Goal: Task Accomplishment & Management: Manage account settings

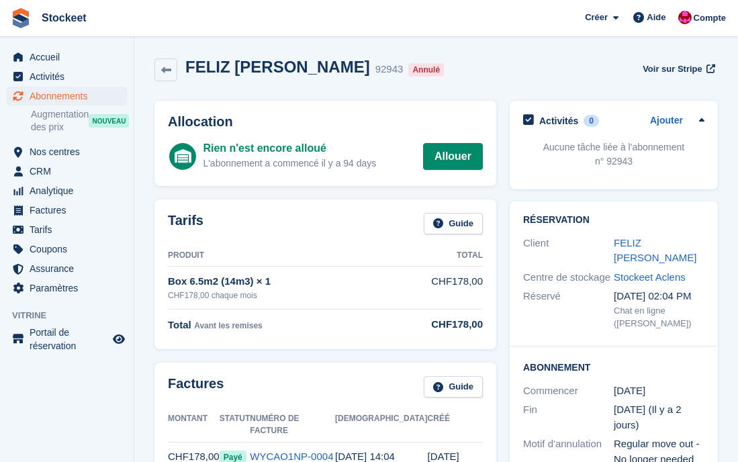
click at [67, 97] on span "Abonnements" at bounding box center [70, 96] width 81 height 19
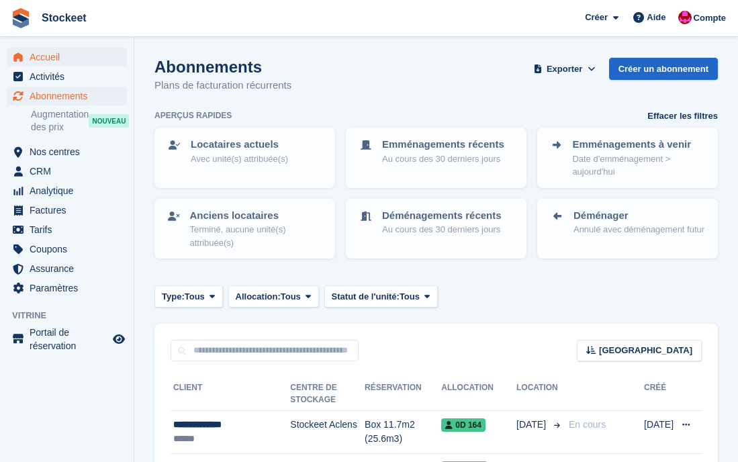
click at [41, 60] on span "Accueil" at bounding box center [70, 57] width 81 height 19
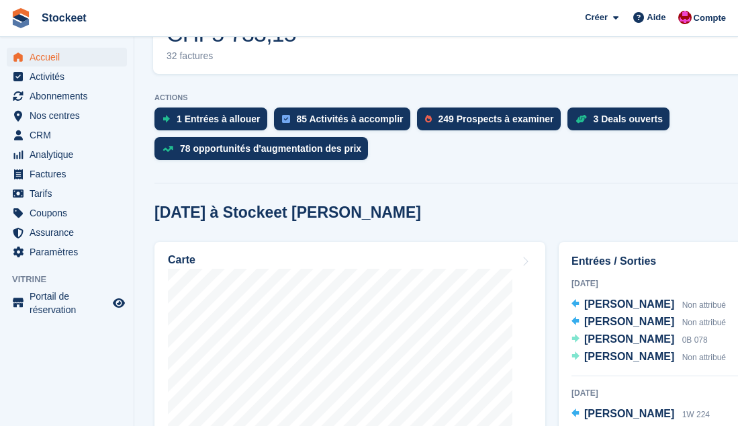
scroll to position [489, 0]
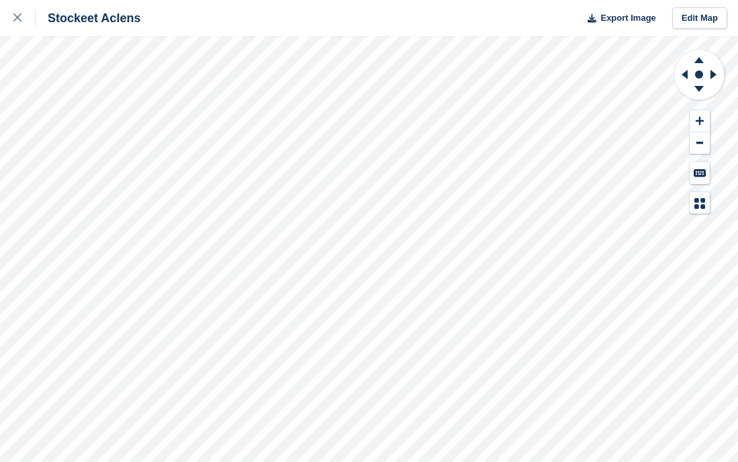
click at [146, 141] on div "Stockeet Aclens Export Image Edit Map" at bounding box center [369, 231] width 738 height 462
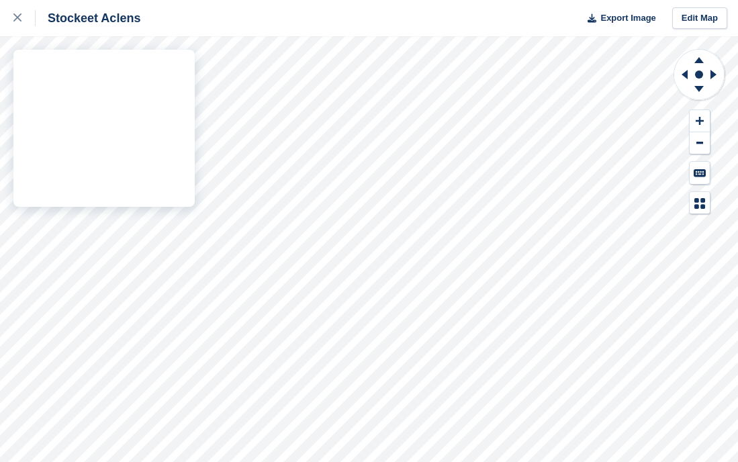
click at [160, 134] on div "Stockeet Aclens Export Image Edit Map" at bounding box center [369, 231] width 738 height 462
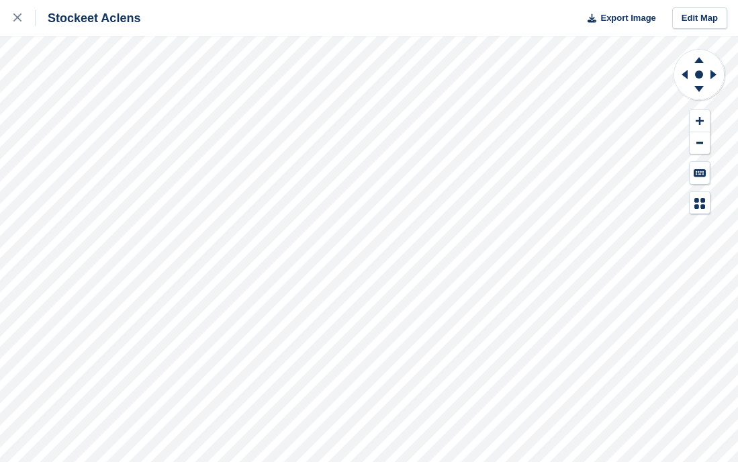
click at [144, 136] on div "Stockeet Aclens Export Image Edit Map" at bounding box center [369, 231] width 738 height 462
click at [130, 140] on div "Stockeet Aclens Export Image Edit Map" at bounding box center [369, 231] width 738 height 462
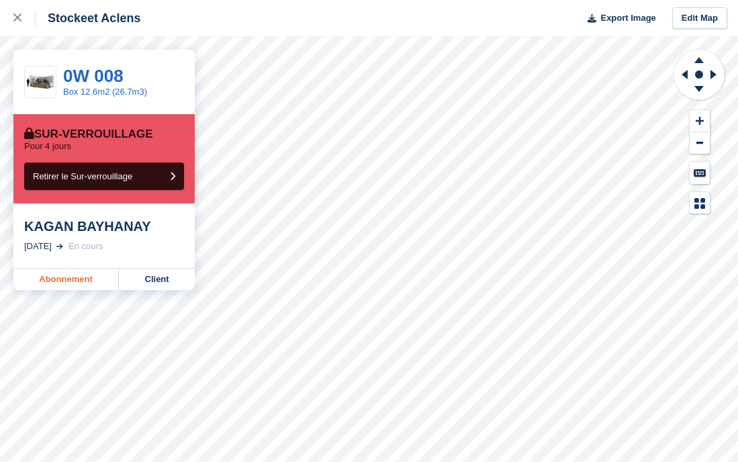
click at [71, 277] on link "Abonnement" at bounding box center [65, 278] width 105 height 21
click at [72, 283] on link "Abonnement" at bounding box center [65, 278] width 105 height 21
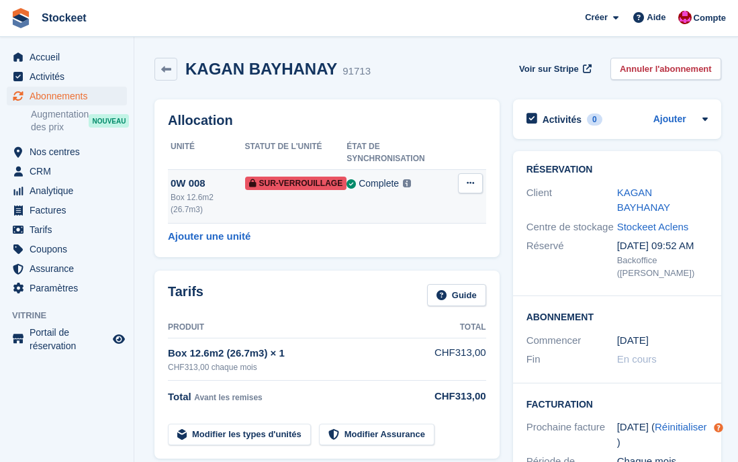
click at [295, 191] on td "Sur-verrouillage" at bounding box center [296, 196] width 102 height 54
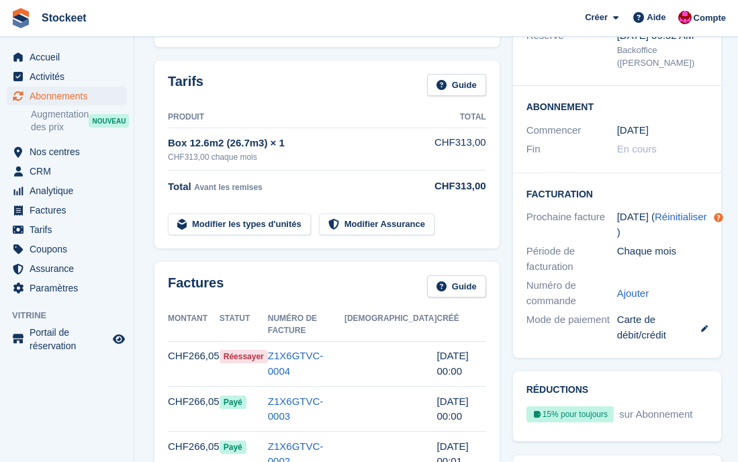
scroll to position [219, 0]
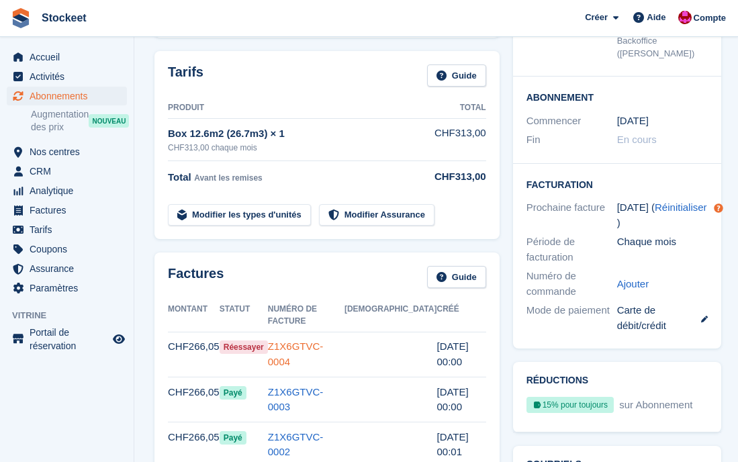
click at [324, 340] on link "Z1X6GTVC-0004" at bounding box center [296, 353] width 56 height 27
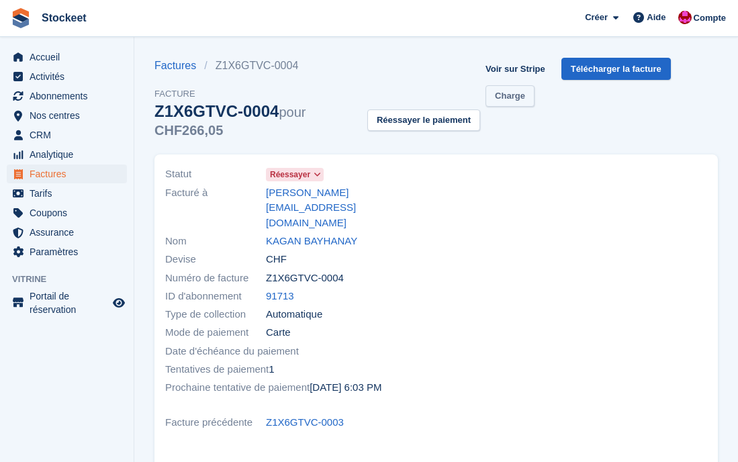
click at [527, 101] on link "Charge" at bounding box center [509, 96] width 49 height 22
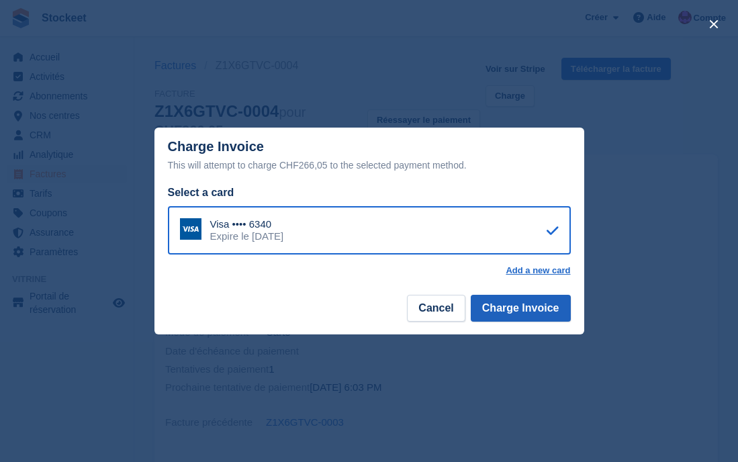
click at [528, 315] on button "Charge Invoice" at bounding box center [521, 308] width 100 height 27
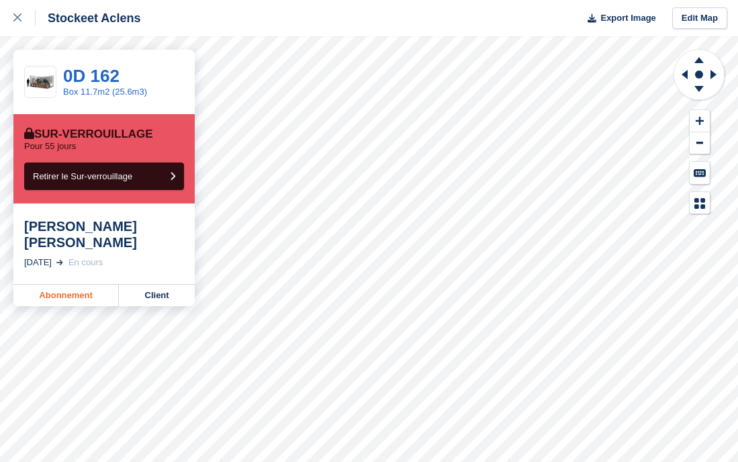
click at [75, 285] on link "Abonnement" at bounding box center [65, 295] width 105 height 21
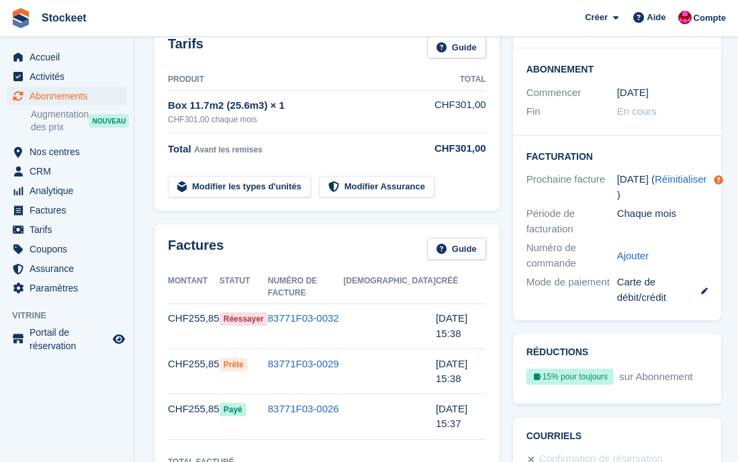
scroll to position [247, 0]
click at [317, 358] on link "83771F03-0029" at bounding box center [303, 363] width 71 height 11
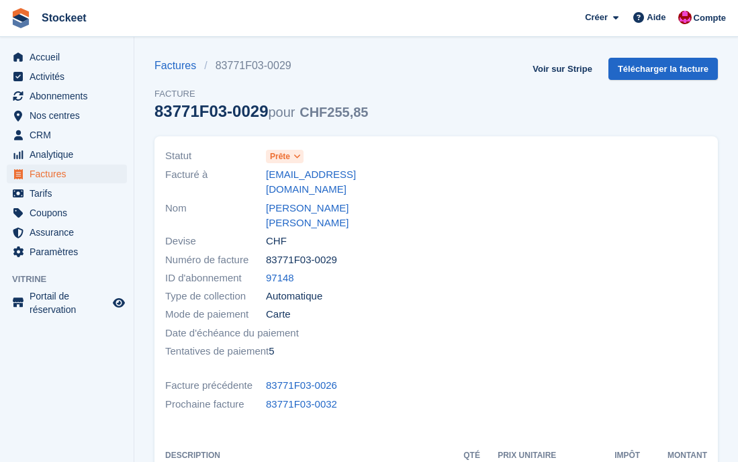
click at [290, 160] on span "Prête" at bounding box center [280, 156] width 20 height 12
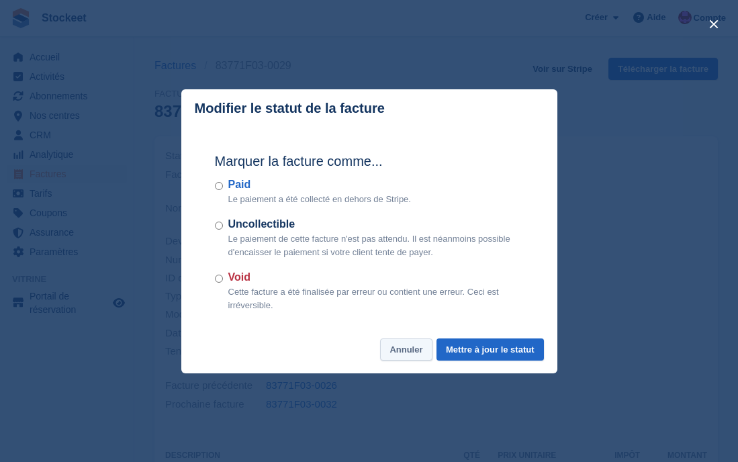
click at [424, 354] on button "Annuler" at bounding box center [406, 349] width 52 height 22
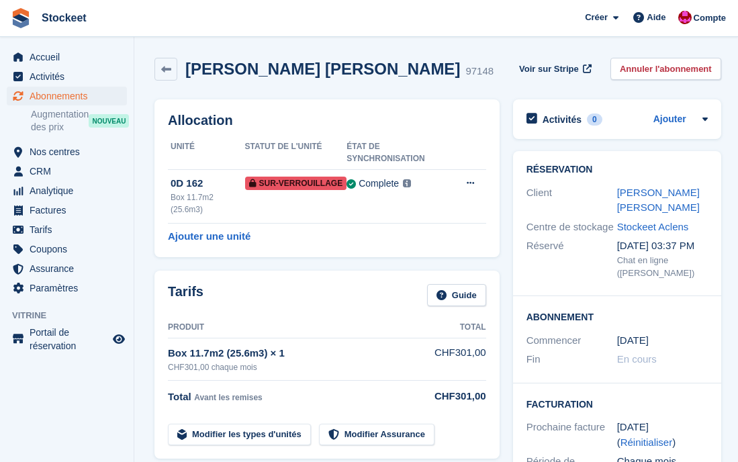
scroll to position [247, 0]
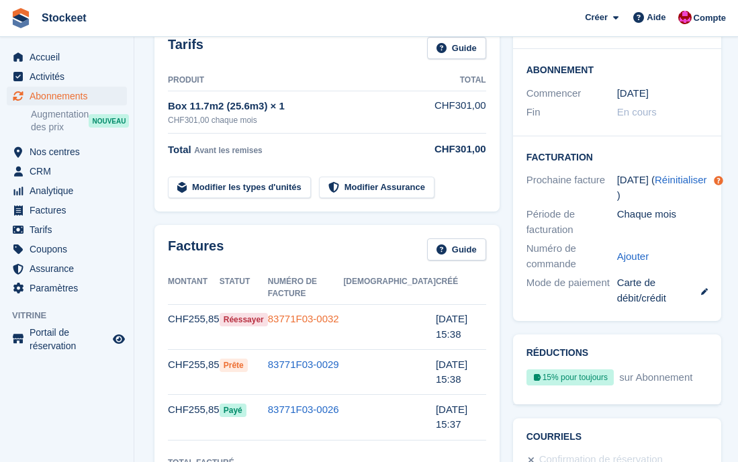
click at [339, 313] on link "83771F03-0032" at bounding box center [303, 318] width 71 height 11
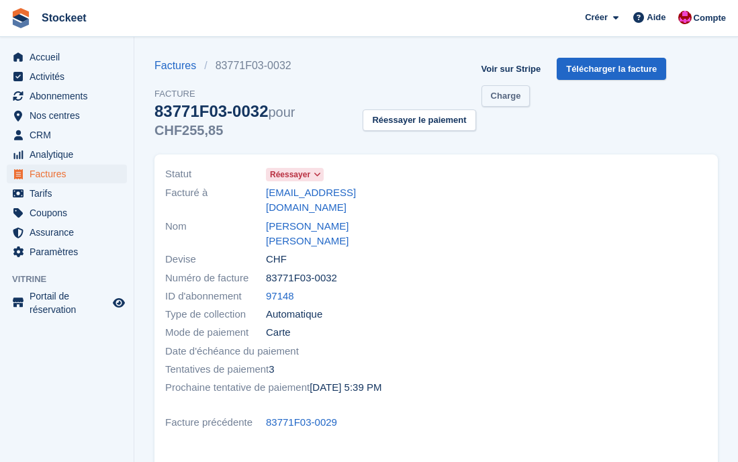
click at [495, 94] on link "Charge" at bounding box center [505, 96] width 49 height 22
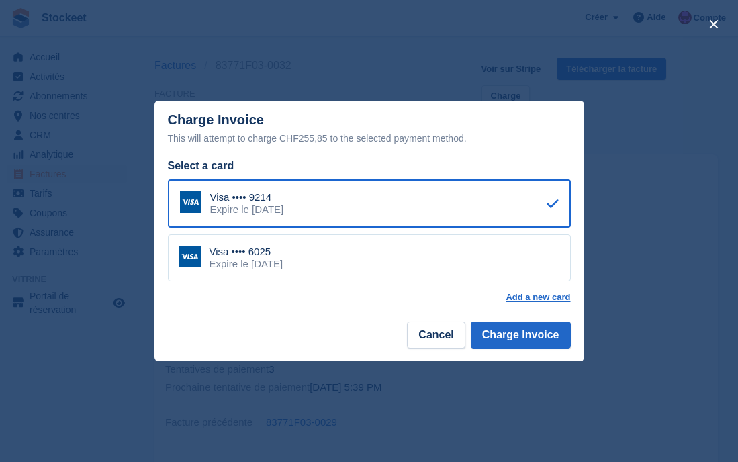
click at [345, 263] on div "Visa •••• 6025 Expire le April 2027" at bounding box center [369, 257] width 403 height 47
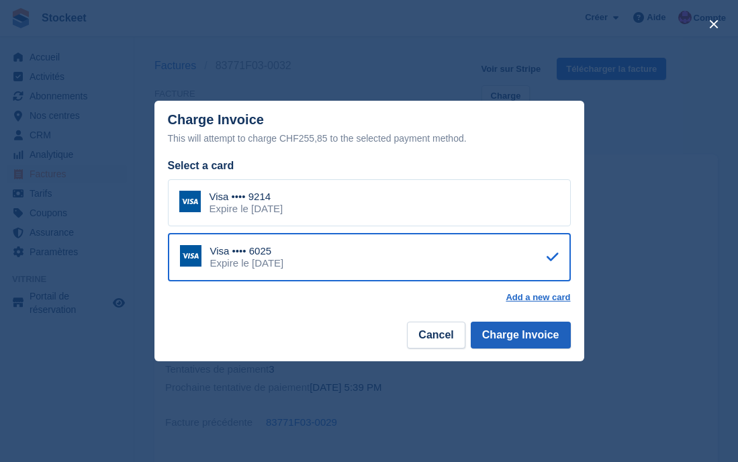
click at [525, 336] on button "Charge Invoice" at bounding box center [521, 335] width 100 height 27
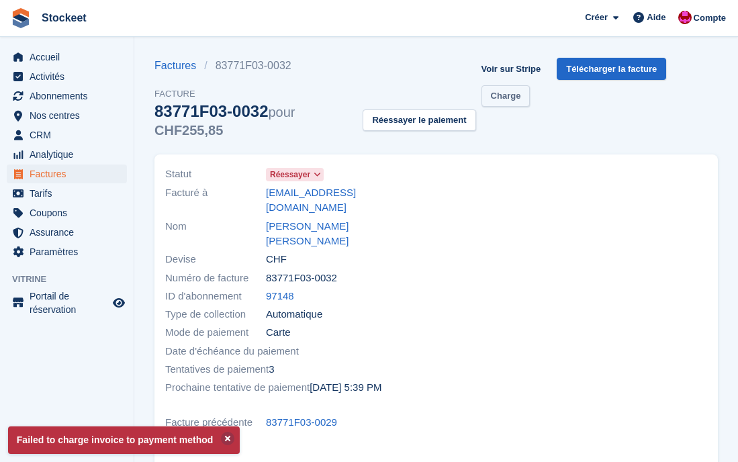
click at [511, 105] on link "Charge" at bounding box center [505, 96] width 49 height 22
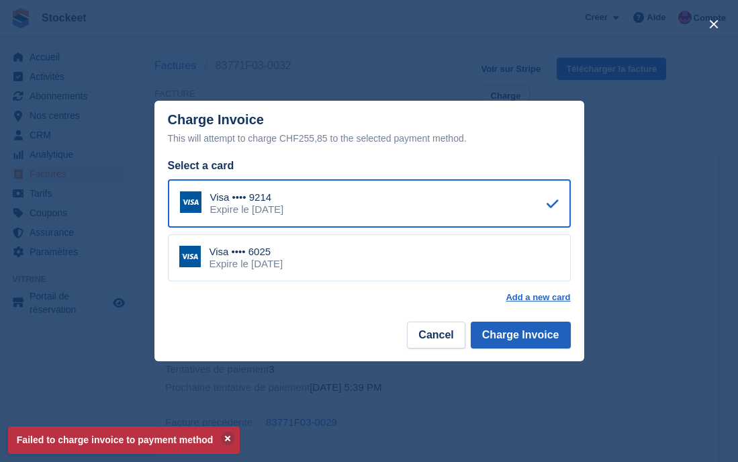
click at [501, 330] on button "Charge Invoice" at bounding box center [521, 335] width 100 height 27
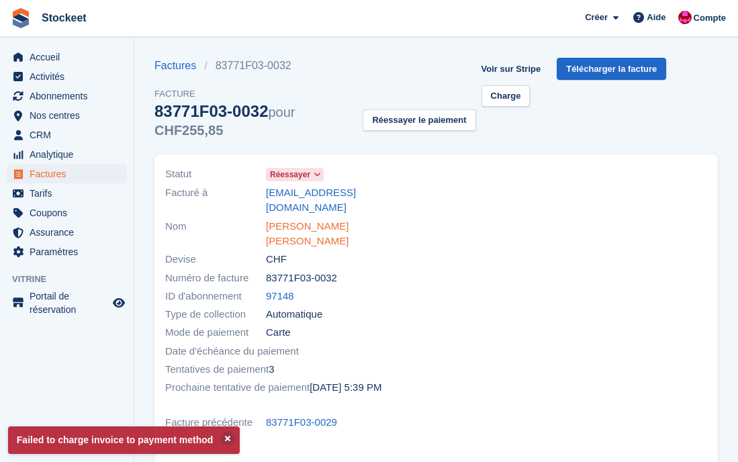
click at [298, 219] on link "stephanie zinga Aebi" at bounding box center [347, 234] width 162 height 30
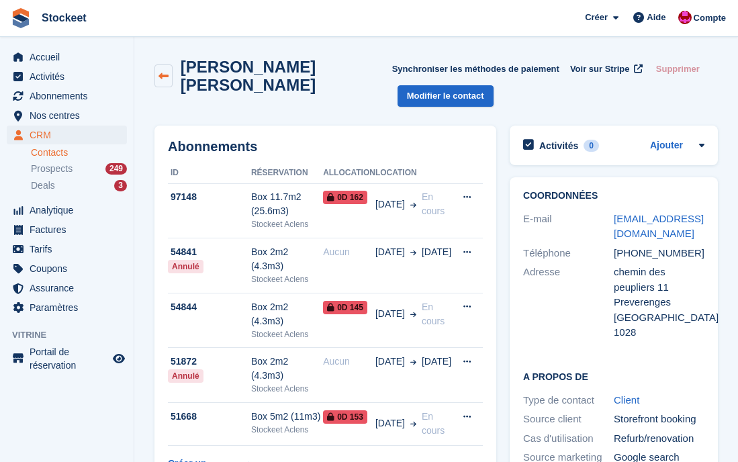
click at [162, 78] on icon at bounding box center [163, 76] width 10 height 10
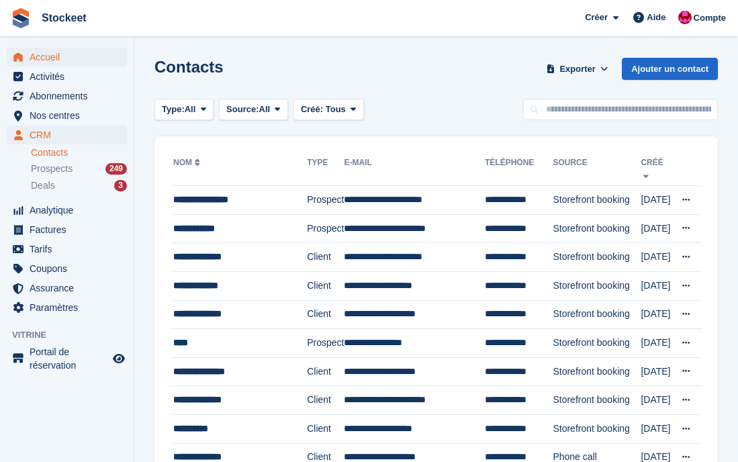
click at [57, 58] on span "Accueil" at bounding box center [70, 57] width 81 height 19
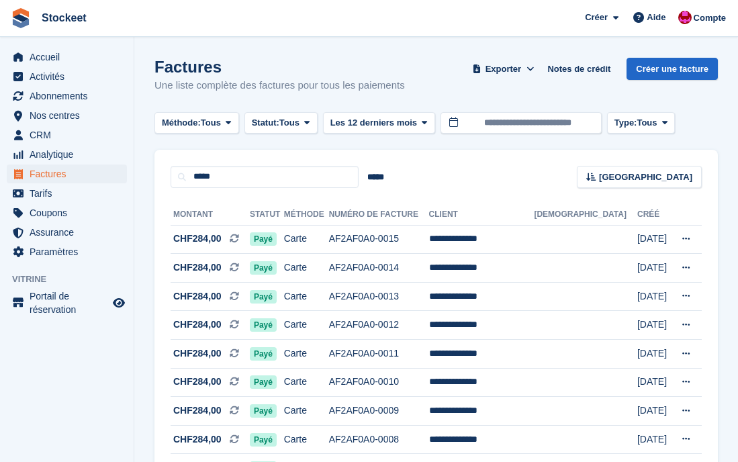
scroll to position [112, 0]
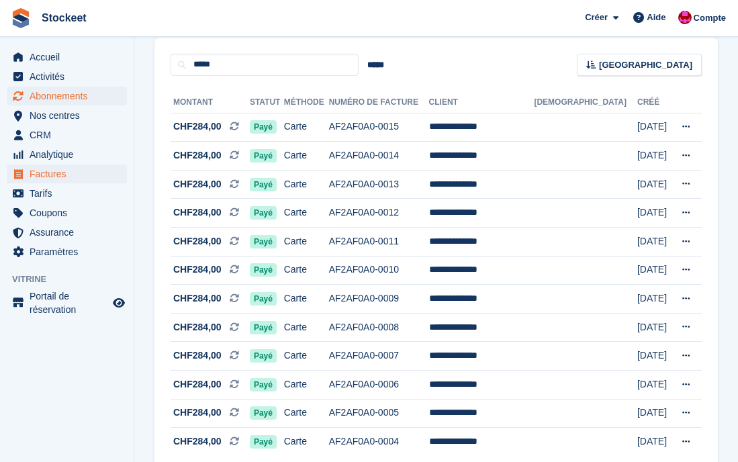
click at [75, 93] on span "Abonnements" at bounding box center [70, 96] width 81 height 19
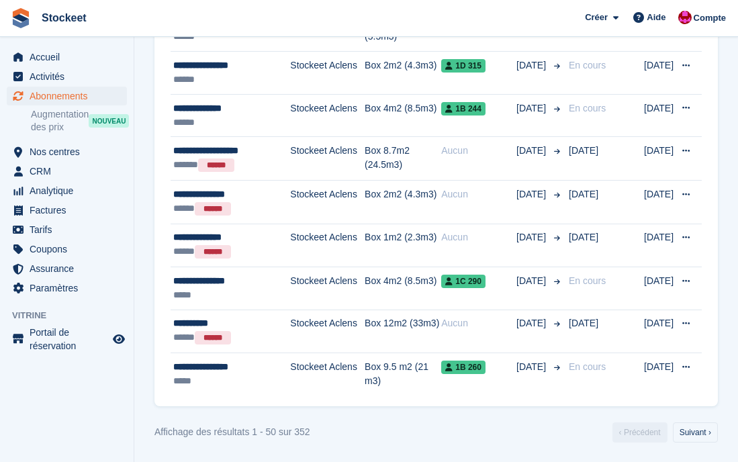
scroll to position [2183, 0]
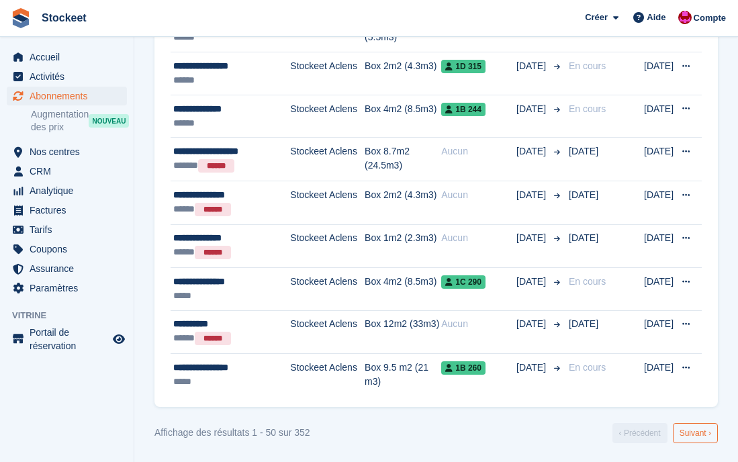
click at [688, 423] on link "Suivant ›" at bounding box center [695, 433] width 45 height 20
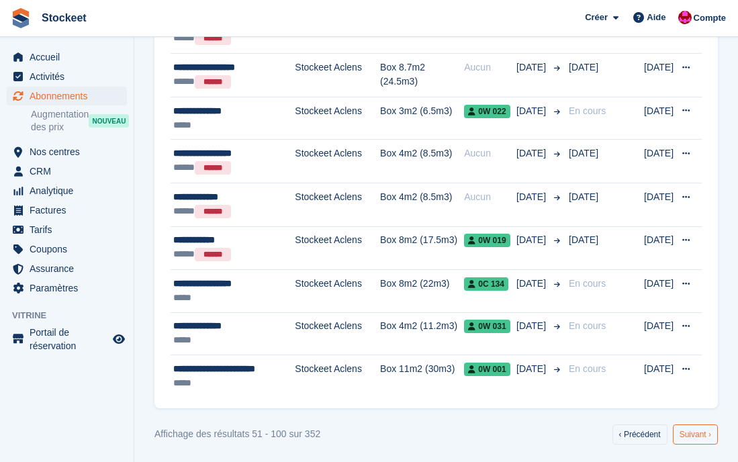
click at [701, 428] on link "Suivant ›" at bounding box center [695, 434] width 45 height 20
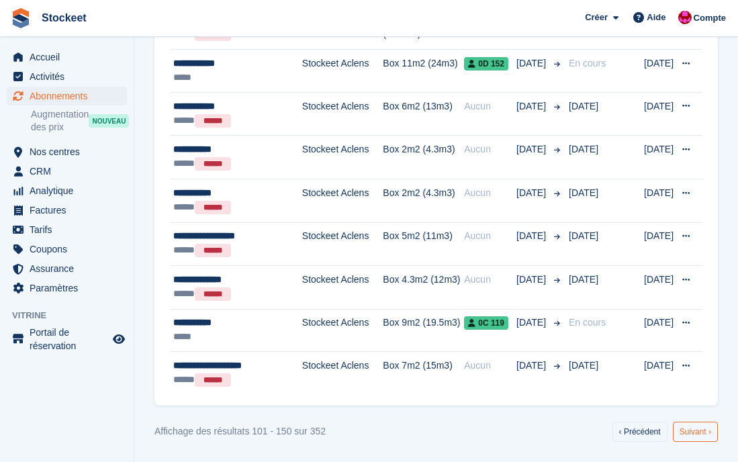
scroll to position [2189, 0]
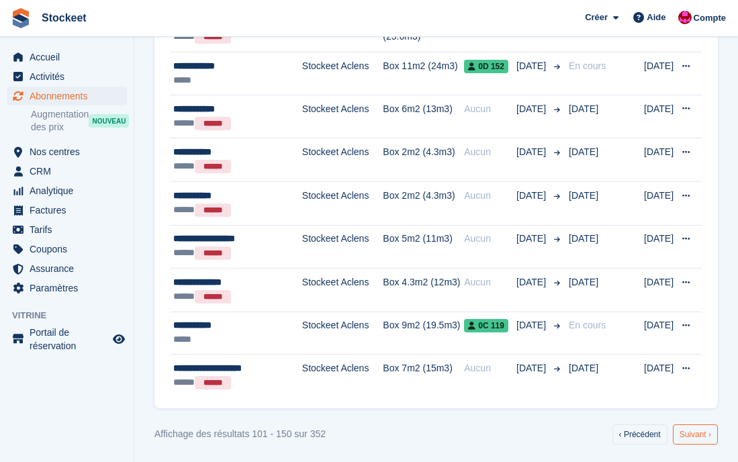
click at [703, 436] on link "Suivant ›" at bounding box center [695, 434] width 45 height 20
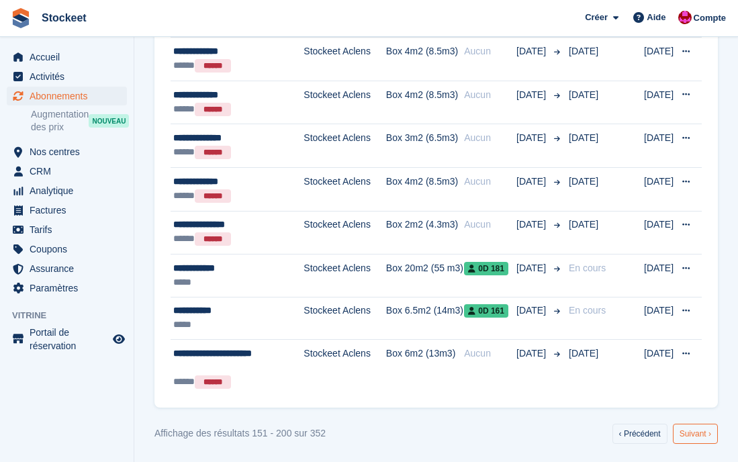
click at [697, 433] on link "Suivant ›" at bounding box center [695, 434] width 45 height 20
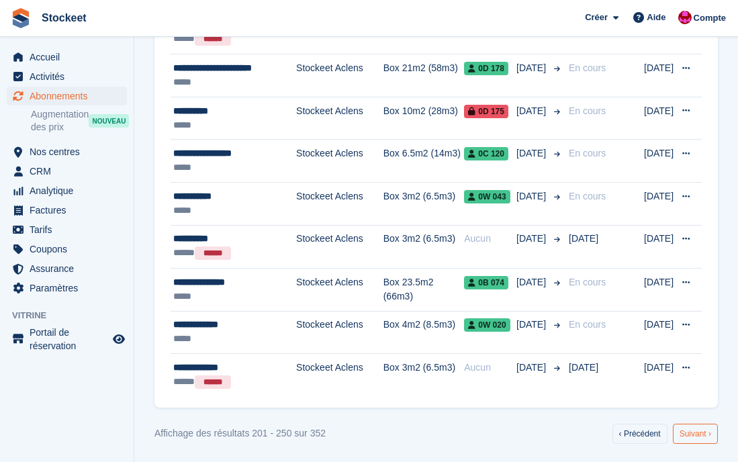
click at [696, 424] on link "Suivant ›" at bounding box center [695, 434] width 45 height 20
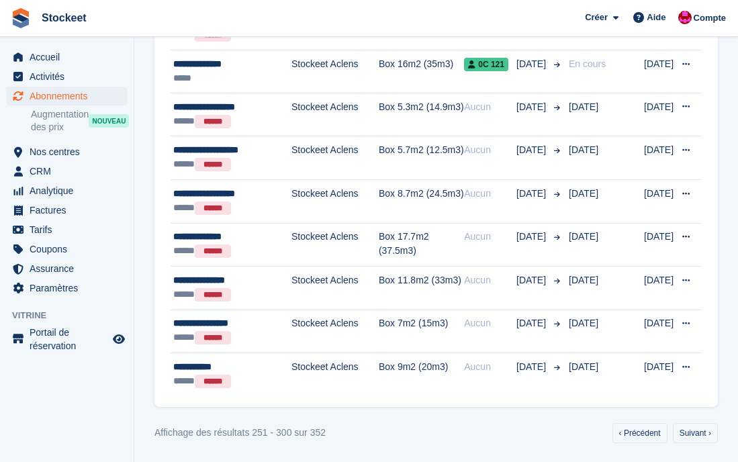
click at [696, 424] on link "Suivant ›" at bounding box center [695, 433] width 45 height 20
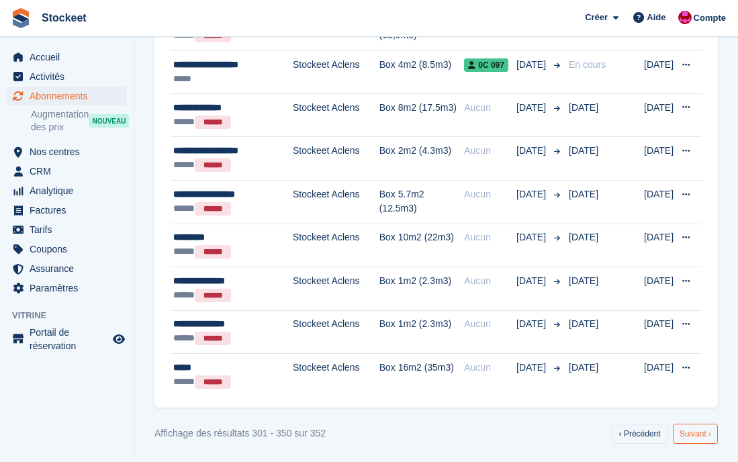
click at [696, 424] on link "Suivant ›" at bounding box center [695, 434] width 45 height 20
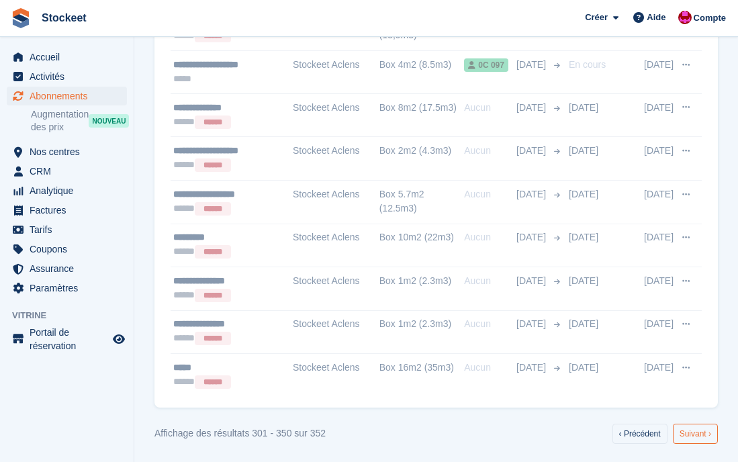
scroll to position [87, 0]
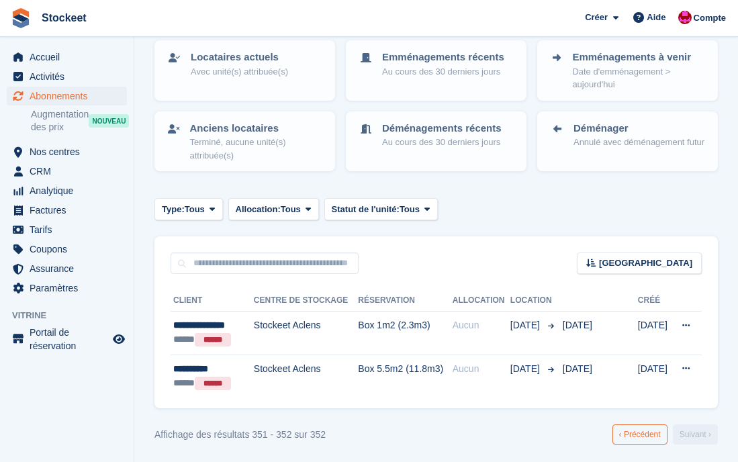
click at [638, 442] on link "‹ Précédent" at bounding box center [639, 434] width 55 height 20
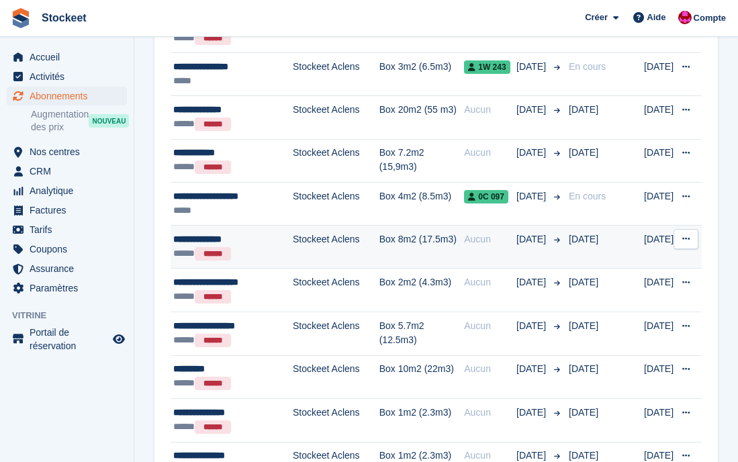
scroll to position [2057, 0]
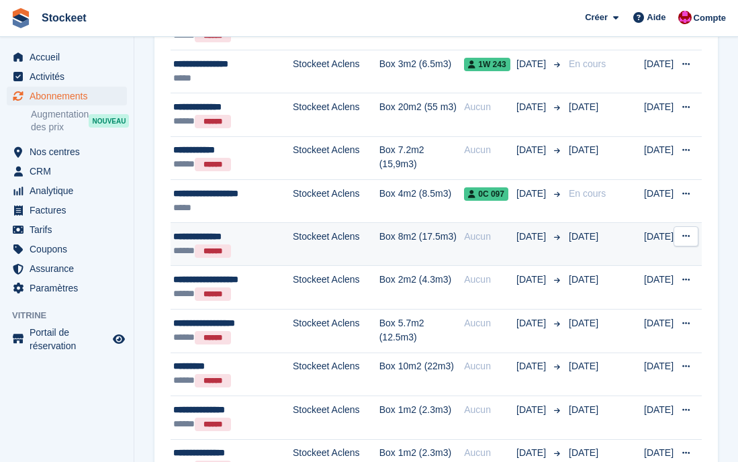
click at [287, 250] on div "***** ******" at bounding box center [232, 251] width 119 height 15
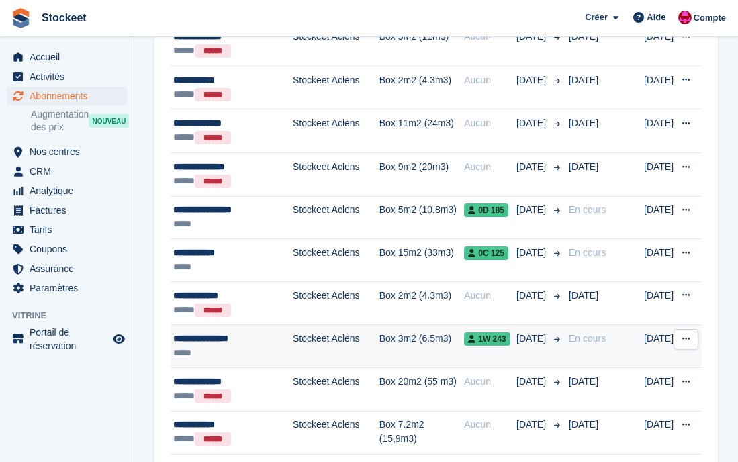
scroll to position [1752, 0]
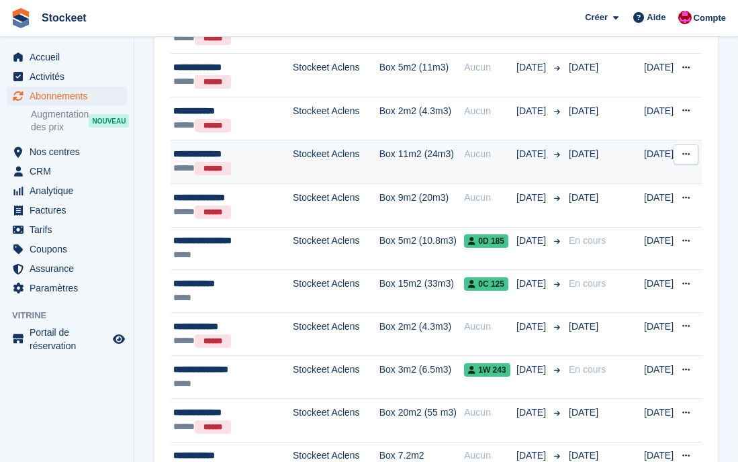
click at [334, 155] on td "Stockeet Aclens" at bounding box center [336, 162] width 87 height 44
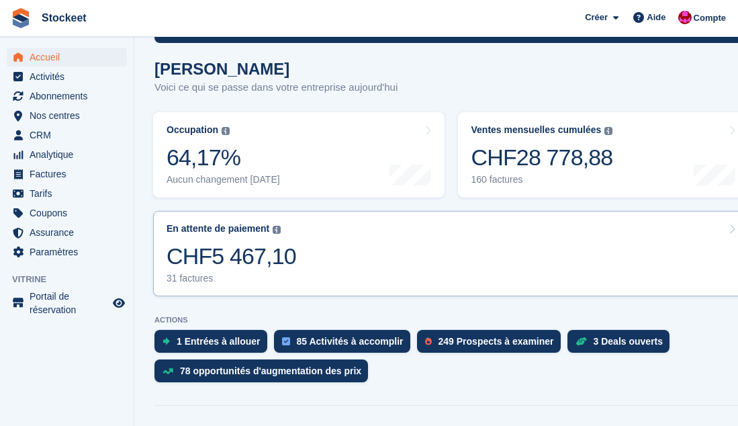
scroll to position [137, 0]
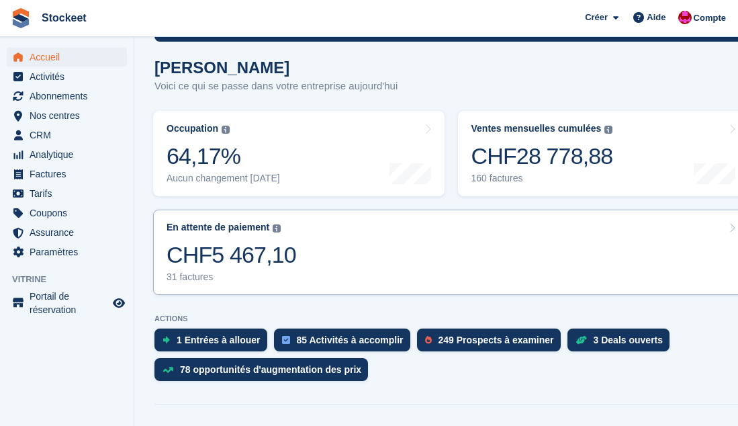
click at [332, 259] on link "En attente de paiement Le solde total impayé sur toutes les factures ouvertes. …" at bounding box center [450, 251] width 595 height 85
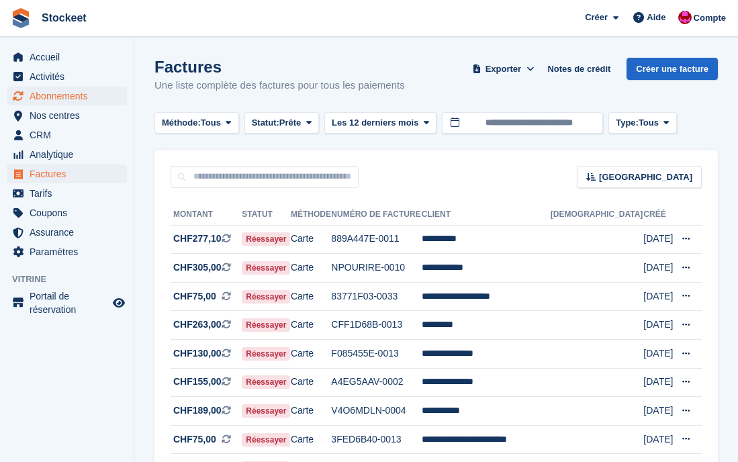
click at [46, 96] on span "Abonnements" at bounding box center [70, 96] width 81 height 19
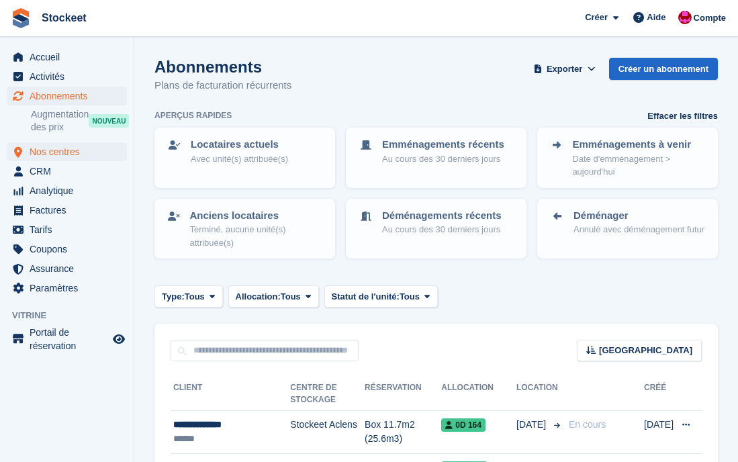
click at [55, 155] on span "Nos centres" at bounding box center [70, 151] width 81 height 19
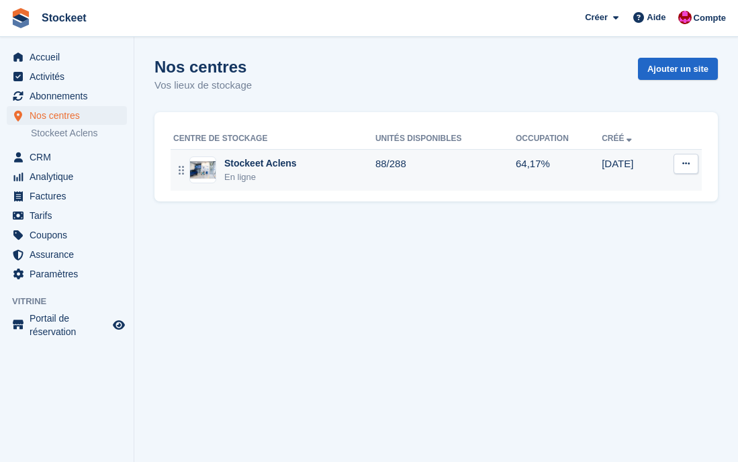
click at [260, 158] on div "Stockeet Aclens" at bounding box center [260, 163] width 72 height 14
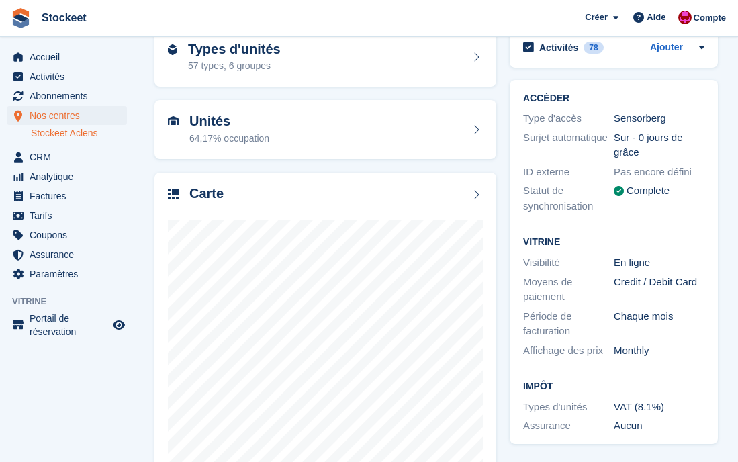
scroll to position [81, 0]
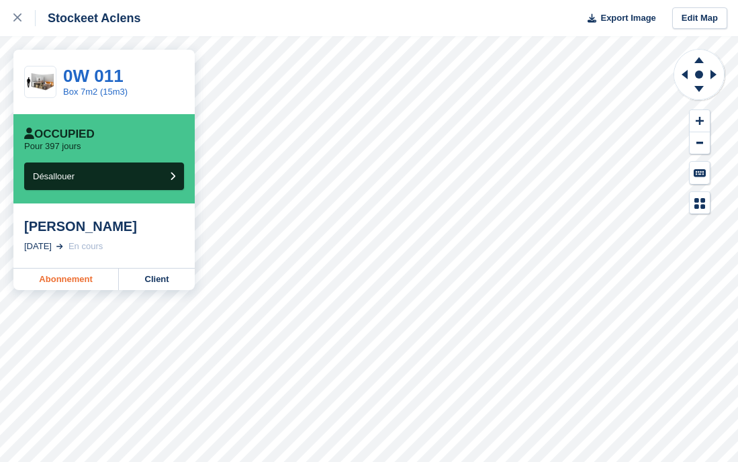
click at [56, 282] on link "Abonnement" at bounding box center [65, 278] width 105 height 21
click at [83, 280] on link "Abonnement" at bounding box center [65, 278] width 105 height 21
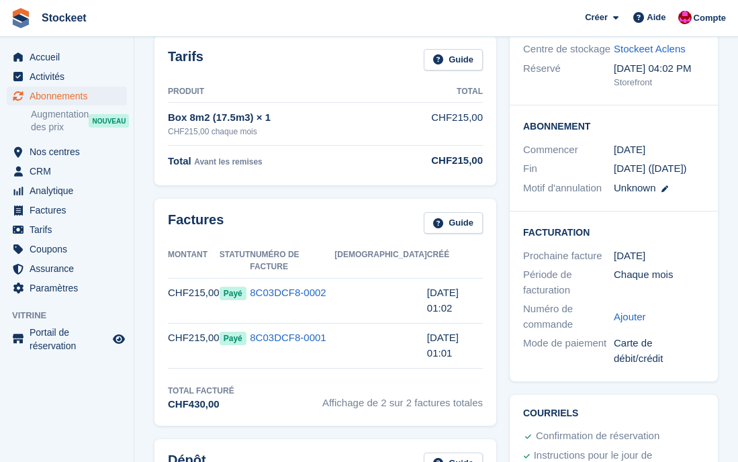
scroll to position [158, 0]
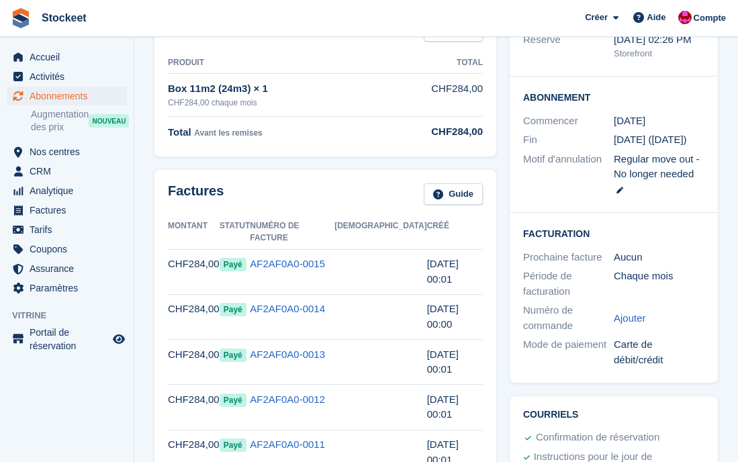
scroll to position [193, 0]
